Goal: Task Accomplishment & Management: Manage account settings

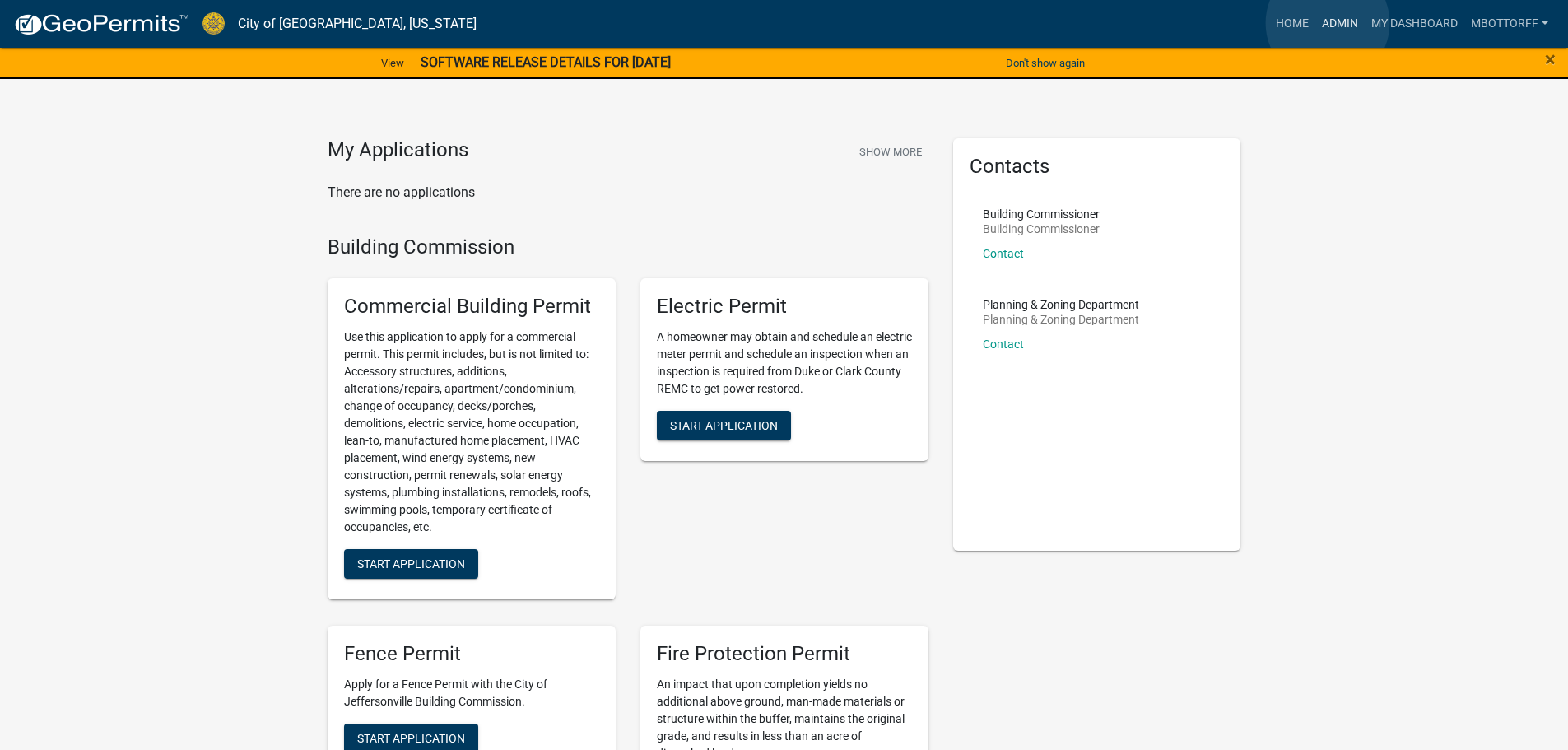
click at [1327, 23] on link "Admin" at bounding box center [1340, 24] width 49 height 31
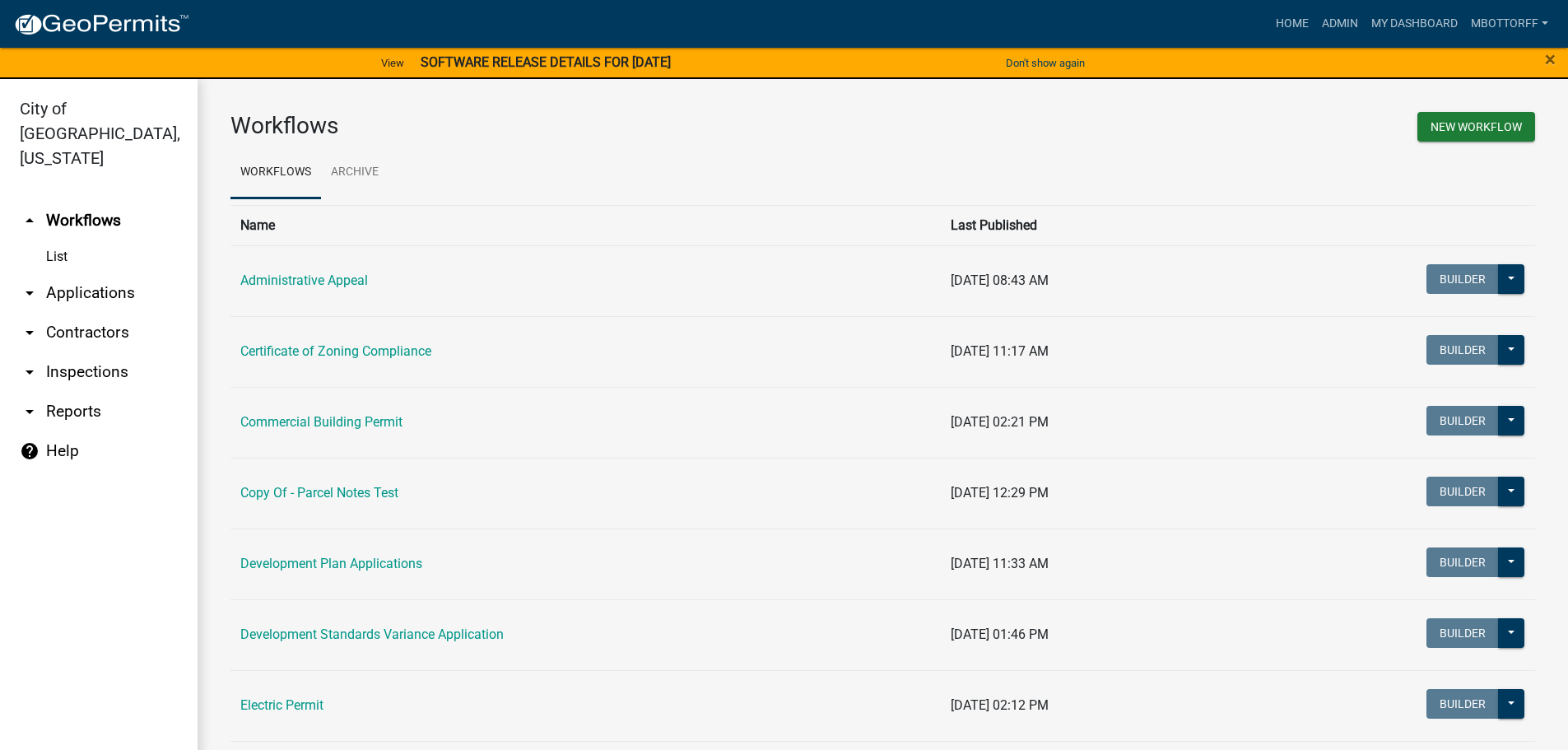
click at [70, 273] on link "arrow_drop_down Applications" at bounding box center [98, 293] width 198 height 40
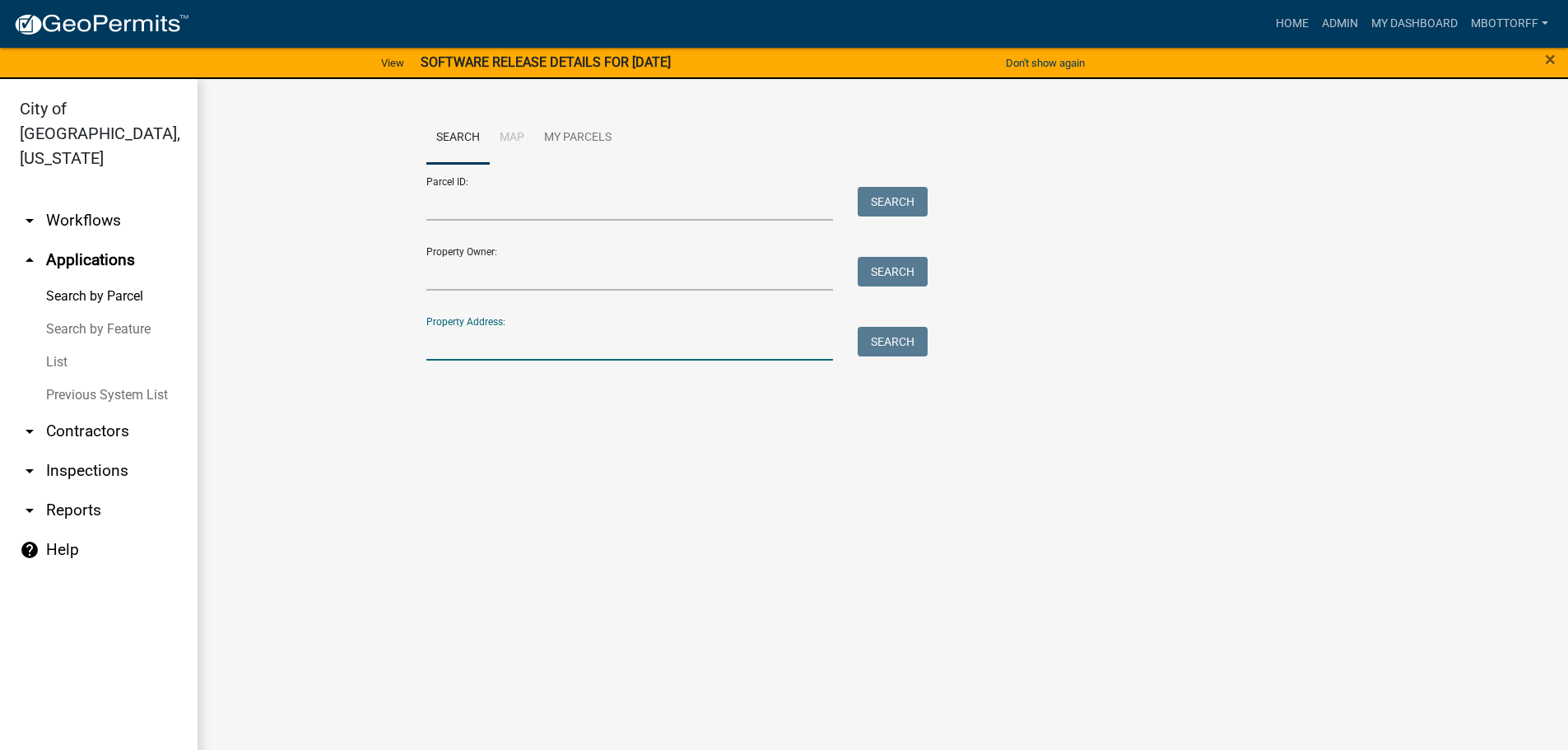
click at [501, 355] on input "Property Address:" at bounding box center [630, 344] width 407 height 34
click at [77, 411] on link "arrow_drop_down Contractors" at bounding box center [98, 431] width 198 height 40
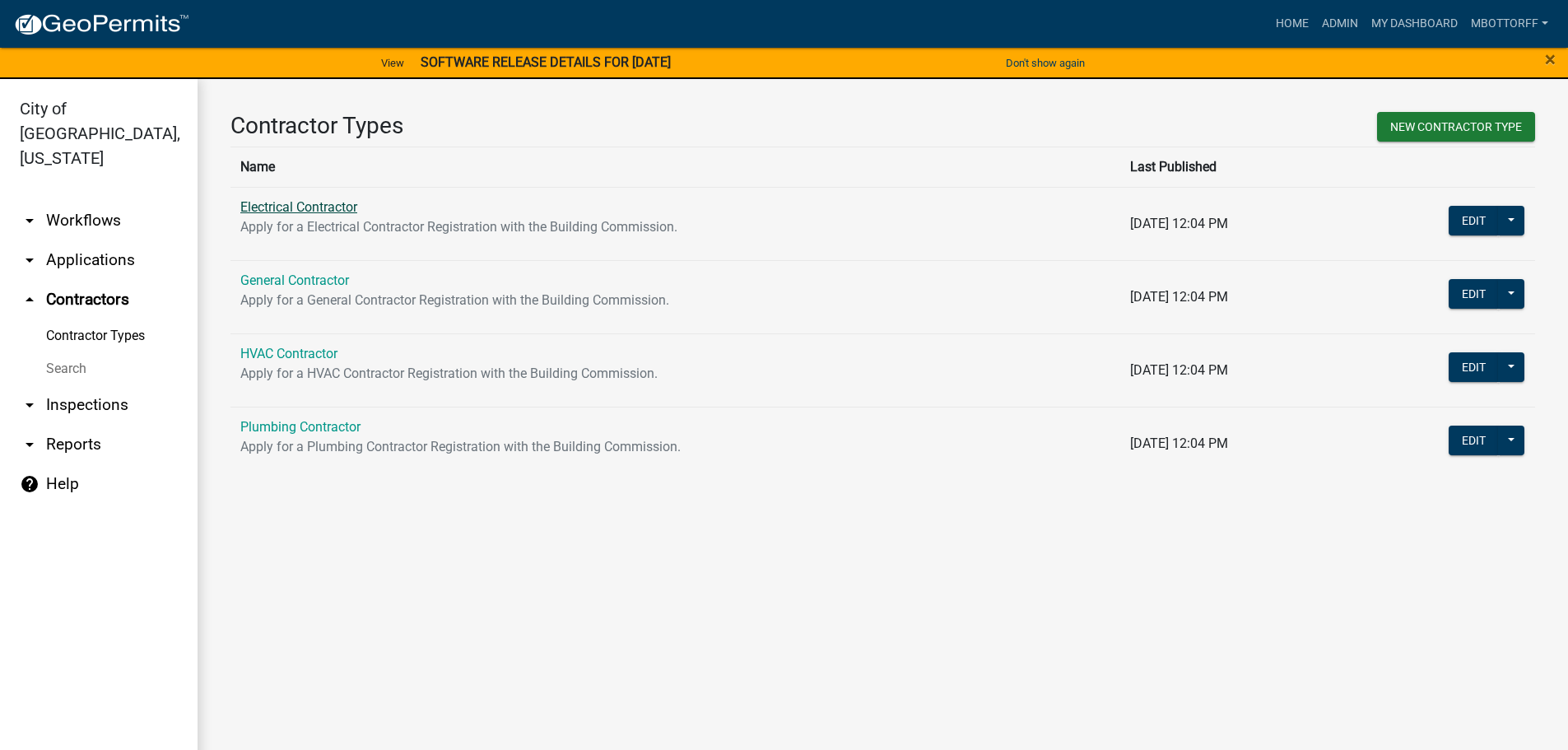
click at [320, 206] on link "Electrical Contractor" at bounding box center [299, 207] width 117 height 15
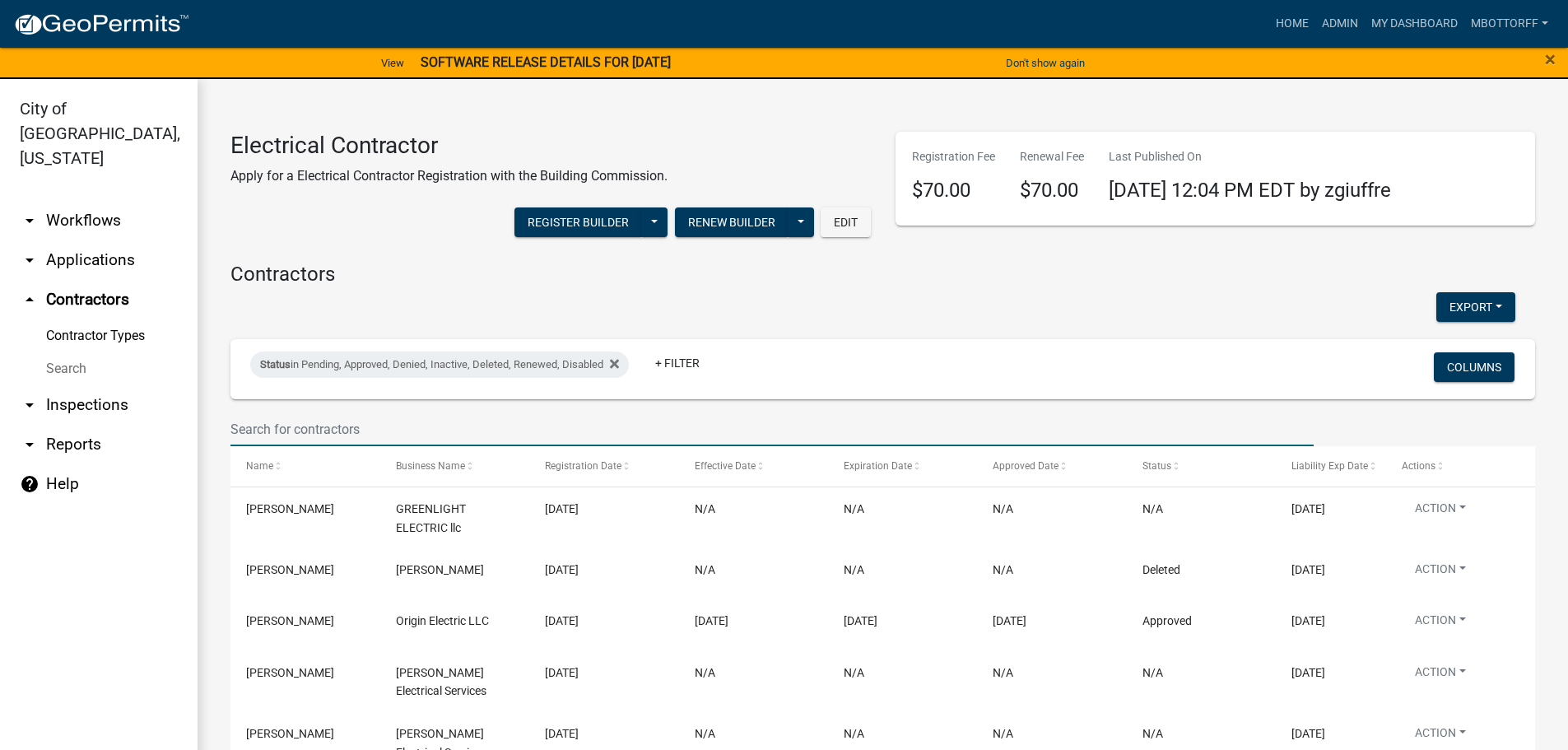
click at [266, 426] on input "text" at bounding box center [772, 429] width 1083 height 34
type input "r"
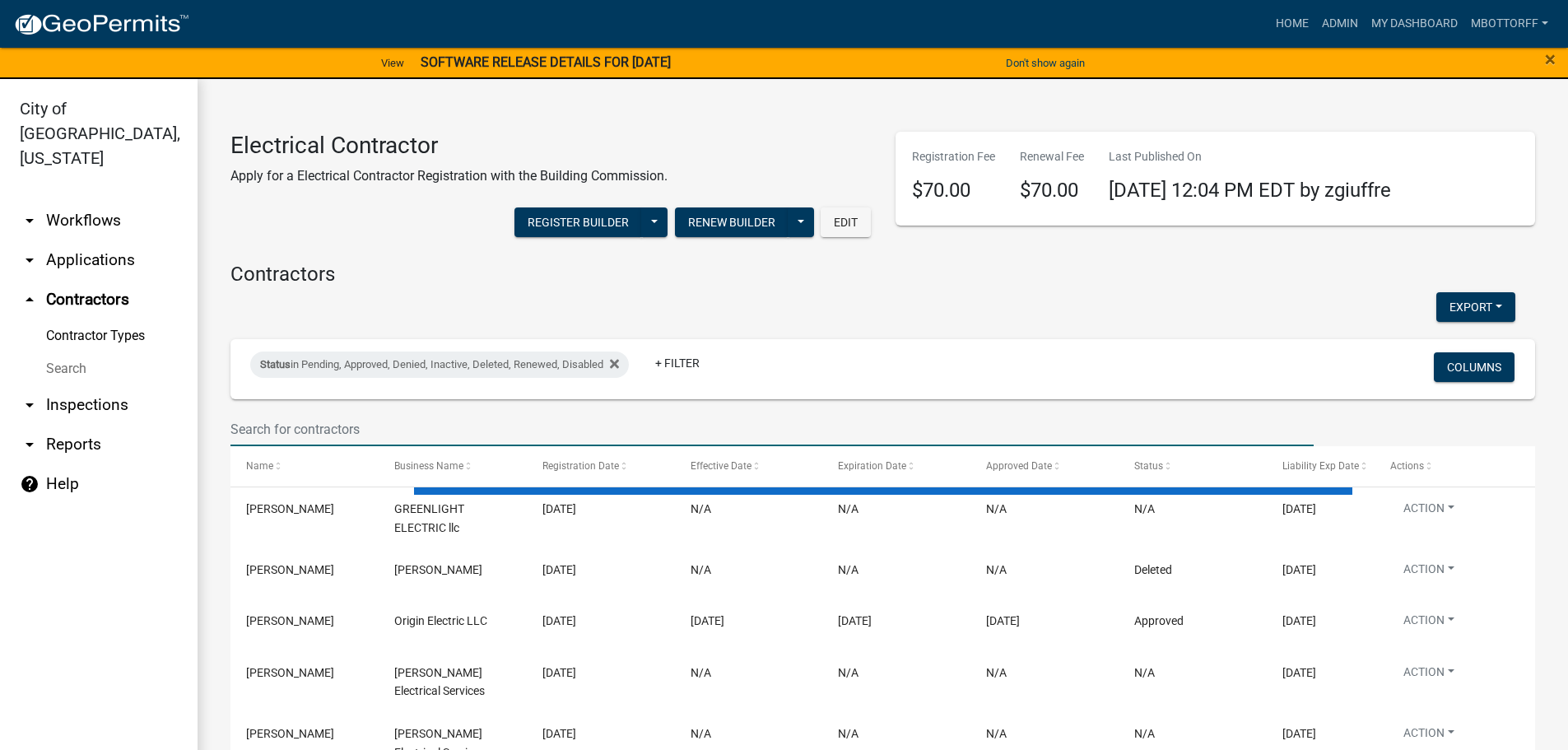
type input "R"
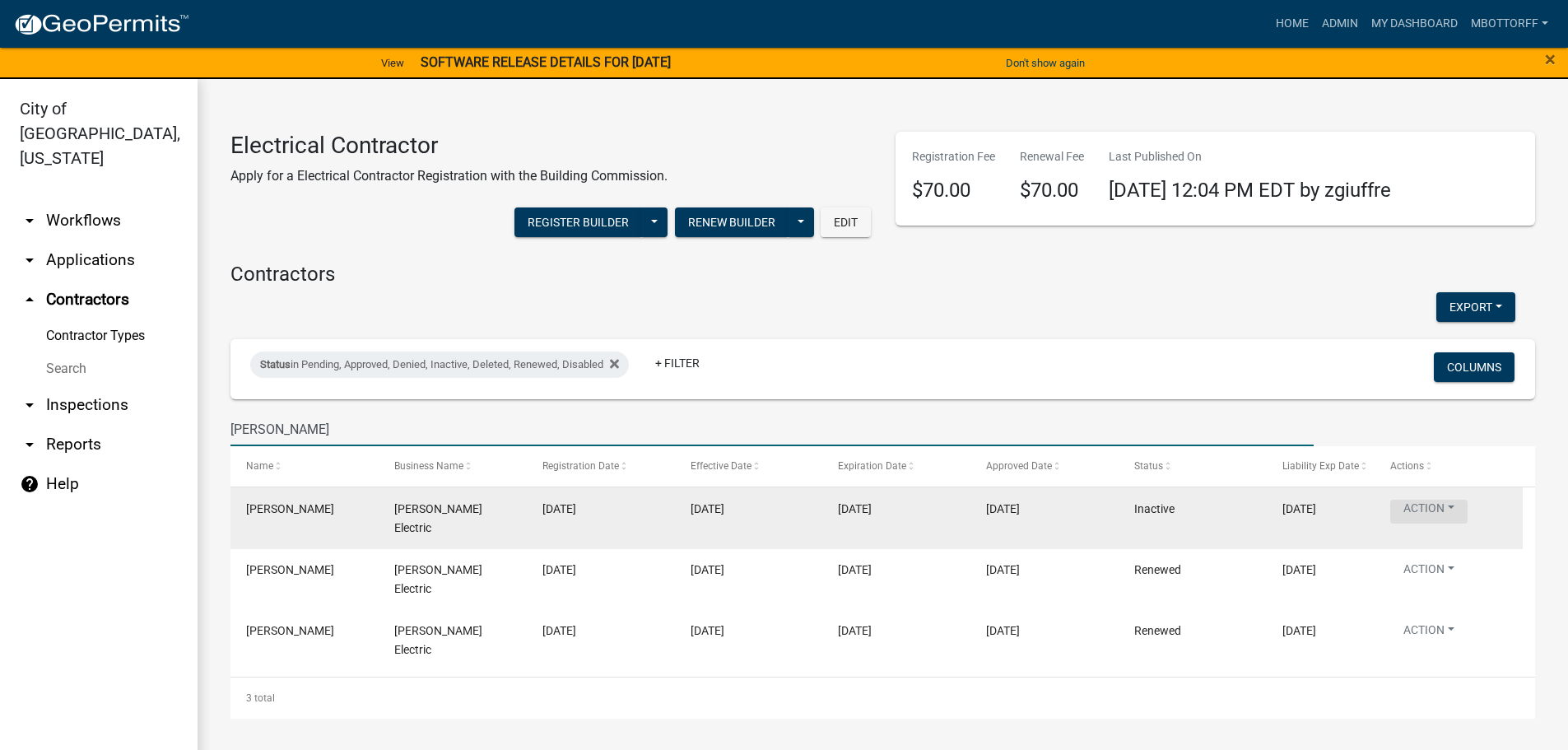
type input "ARTHUR"
click at [1431, 509] on button "Action" at bounding box center [1428, 512] width 77 height 24
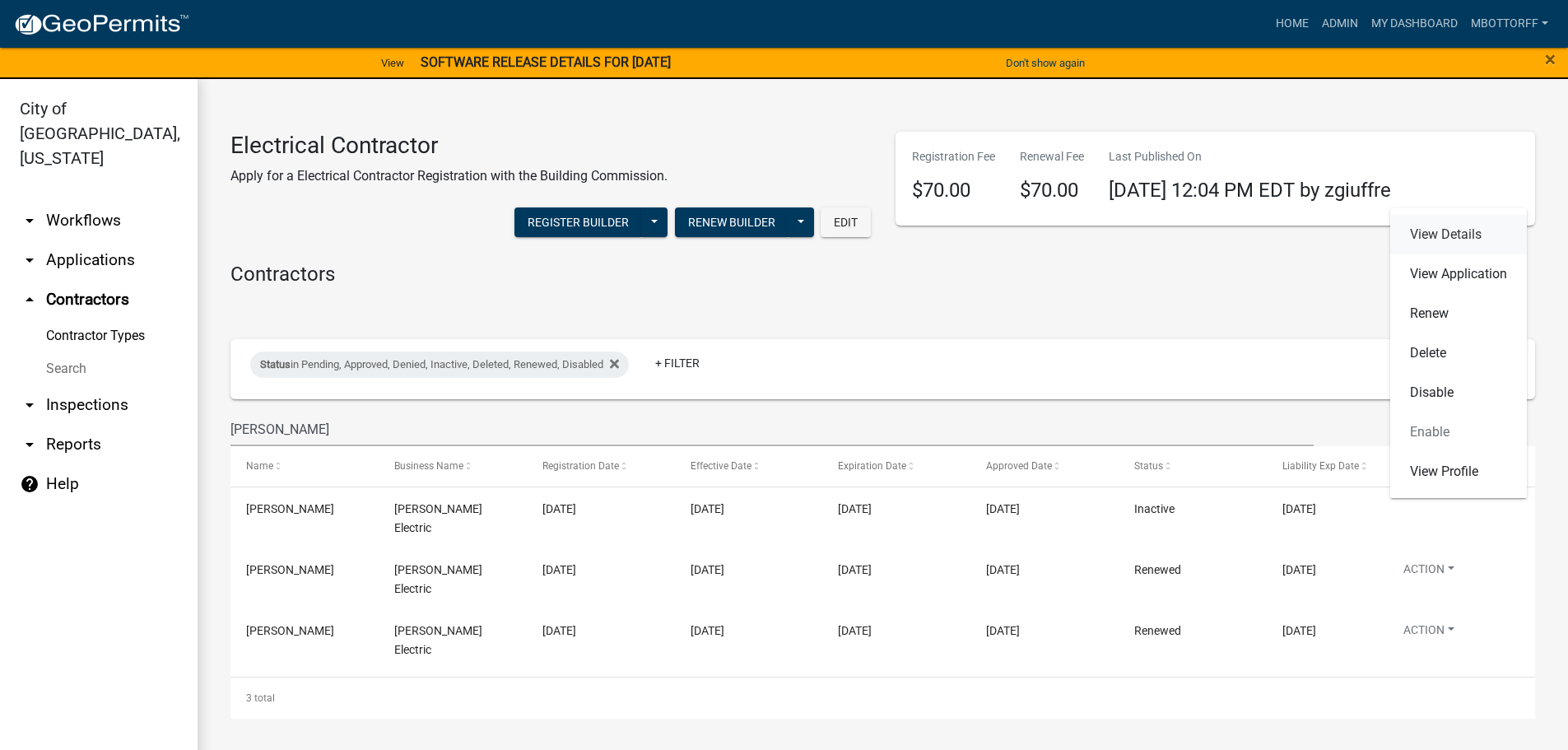
click at [1438, 235] on link "View Details" at bounding box center [1458, 234] width 137 height 40
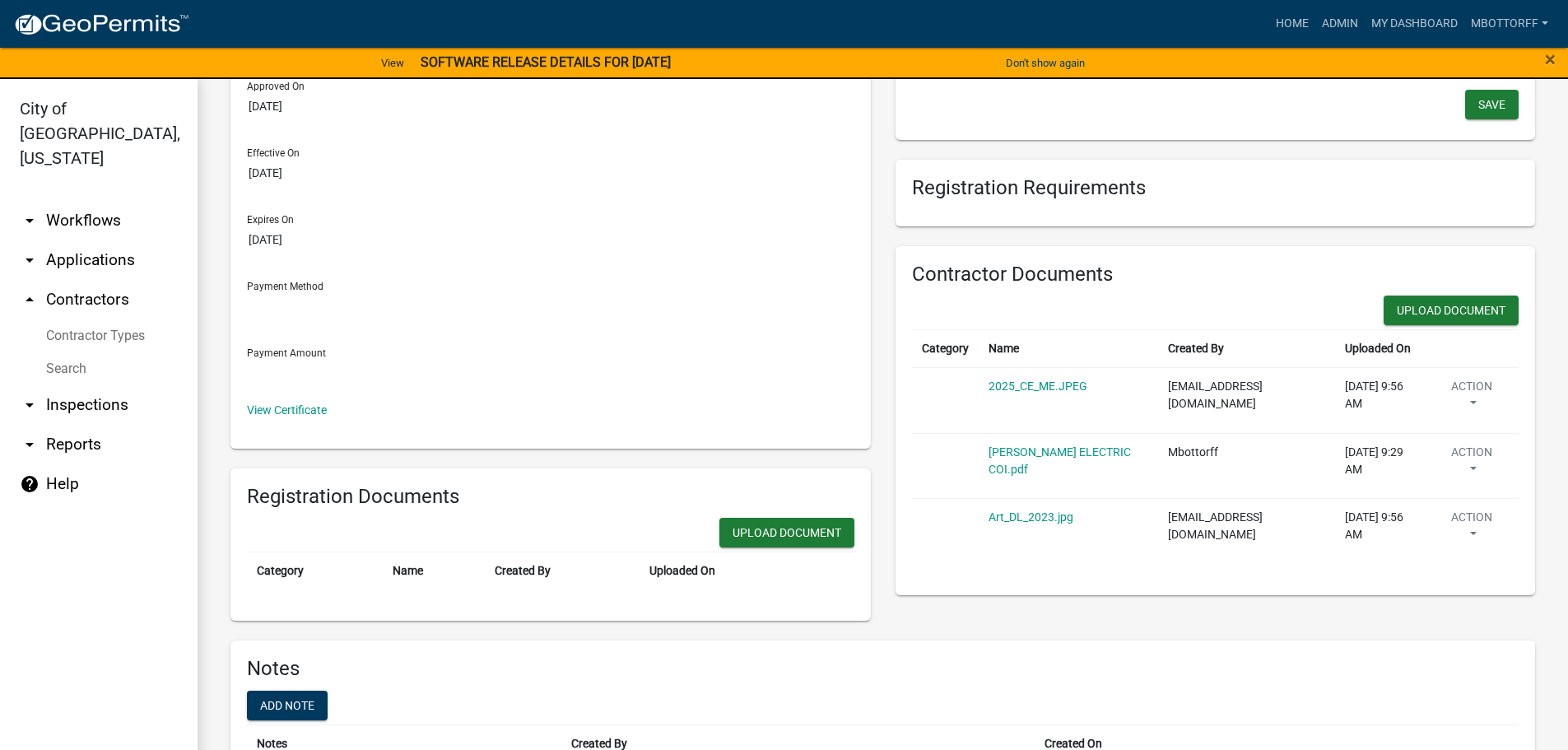
scroll to position [247, 0]
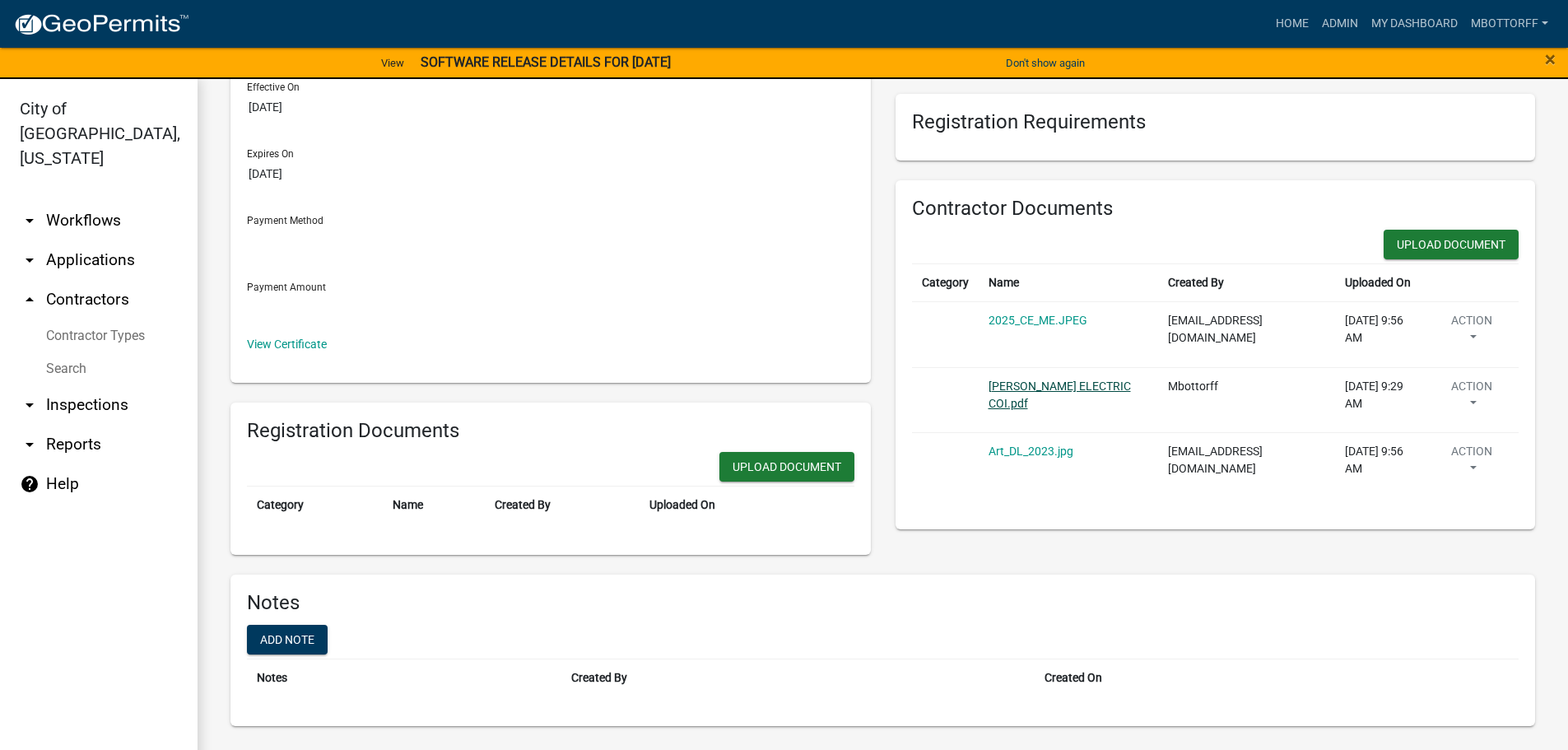
click at [1029, 407] on link "ARTHUR GORDON ELECTRIC COI.pdf" at bounding box center [1060, 395] width 143 height 31
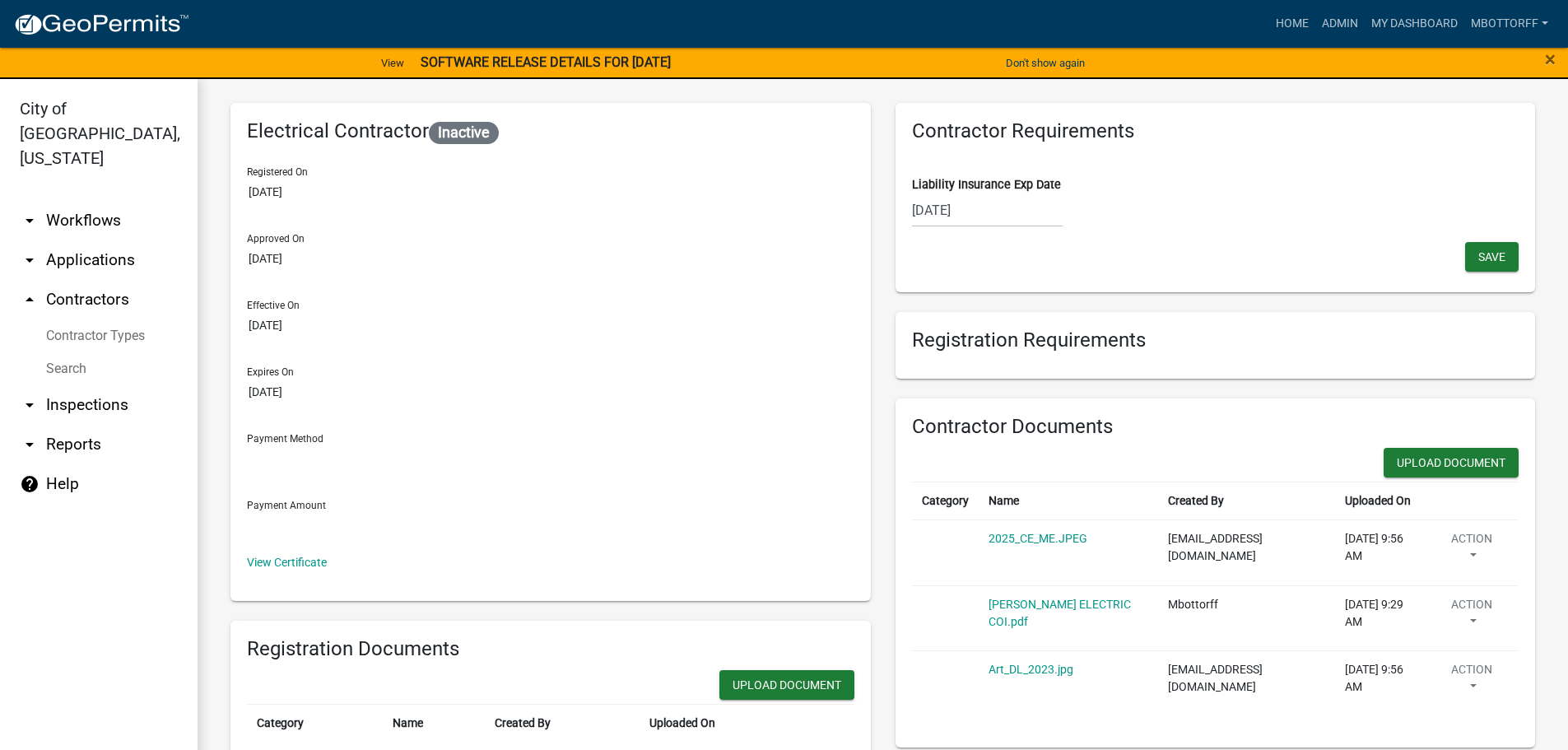
scroll to position [0, 0]
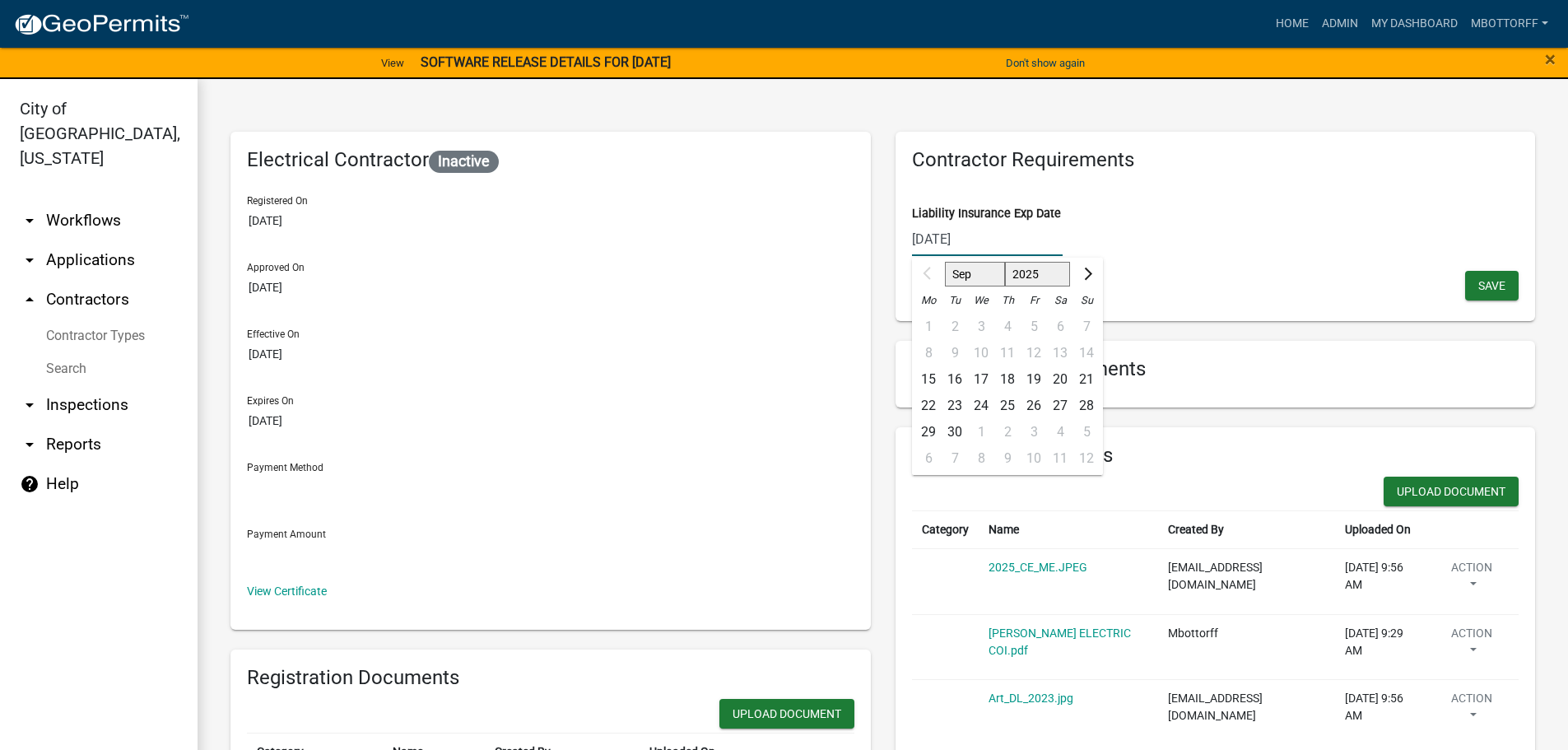
click at [977, 241] on div "03/02/2025 Sep Oct Nov Dec 2025 2026 2027 2028 2029 2030 2031 2032 2033 2034 20…" at bounding box center [987, 239] width 150 height 34
click at [985, 245] on input "03/02/2025" at bounding box center [987, 239] width 150 height 34
type input "03/02/2026"
click at [1451, 275] on div "Contractor Requirements Liability Insurance Exp Date 03/02/2026 Sep Oct Nov Dec…" at bounding box center [1215, 226] width 641 height 189
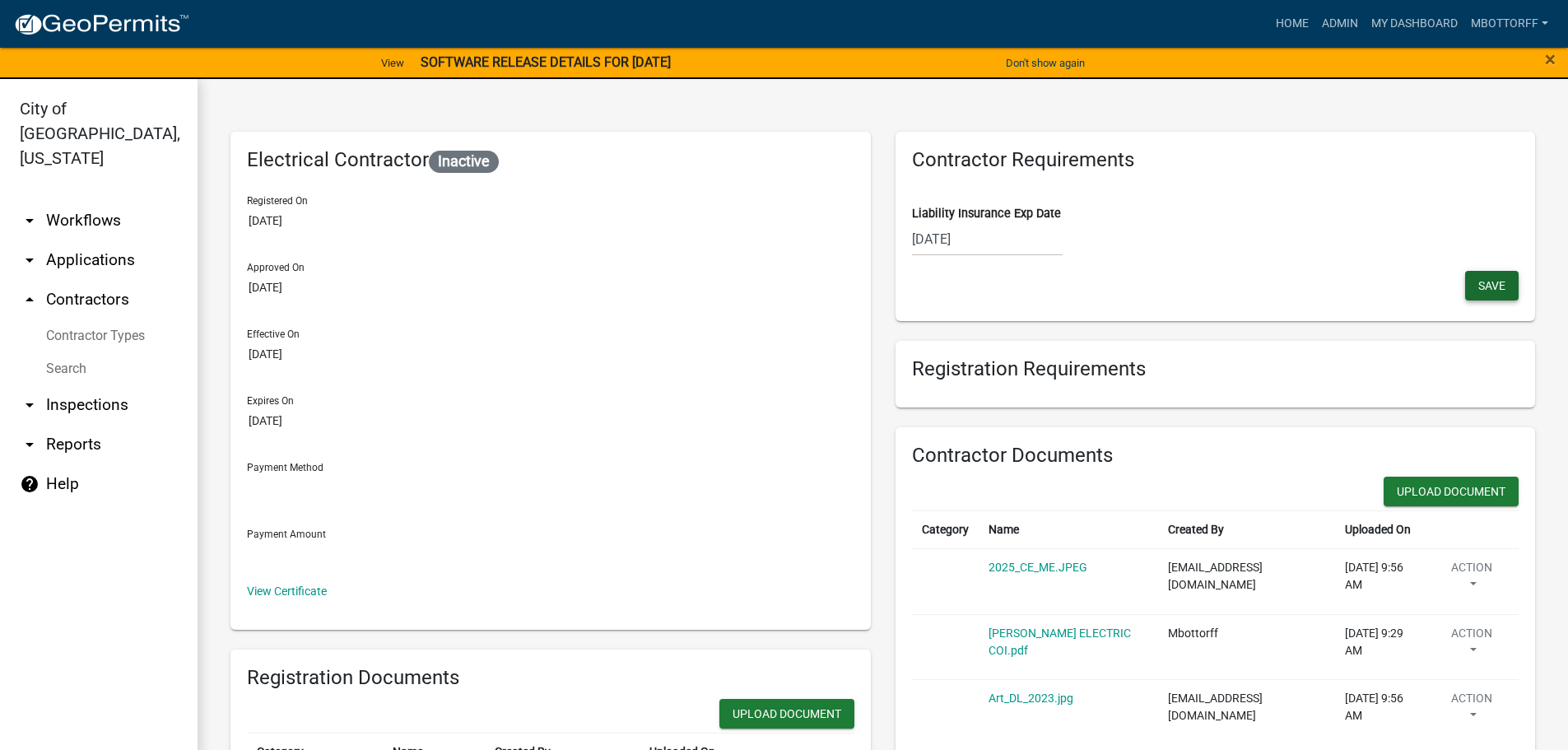
click at [1478, 285] on span "Save" at bounding box center [1492, 285] width 27 height 14
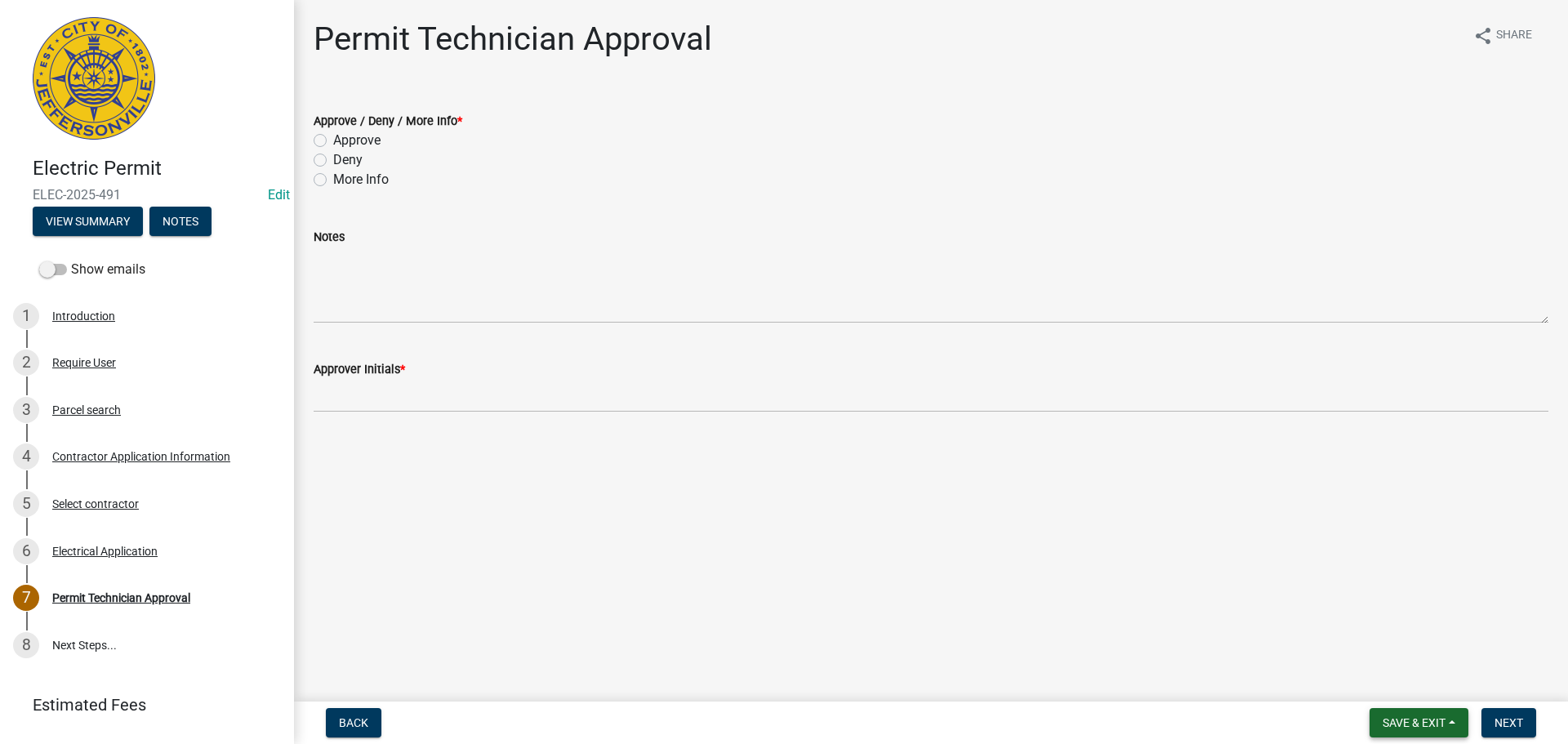
click at [1421, 721] on span "Save & Exit" at bounding box center [1414, 723] width 63 height 13
click at [1382, 682] on button "Save & Exit" at bounding box center [1403, 680] width 131 height 40
